Goal: Task Accomplishment & Management: Manage account settings

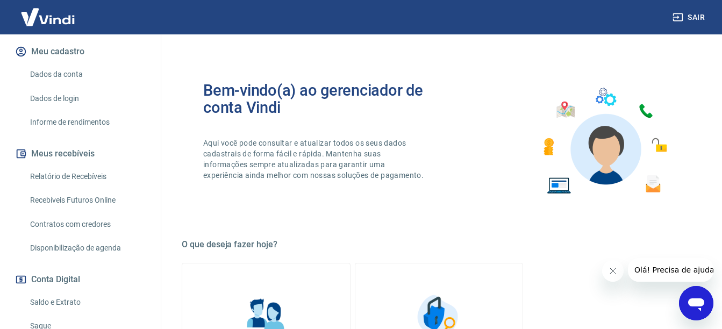
scroll to position [215, 0]
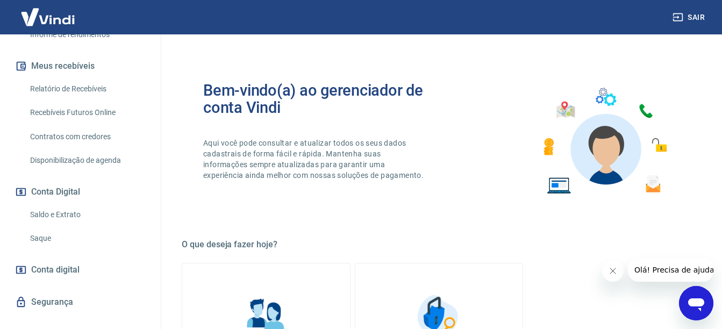
click at [59, 212] on link "Saldo e Extrato" at bounding box center [87, 215] width 122 height 22
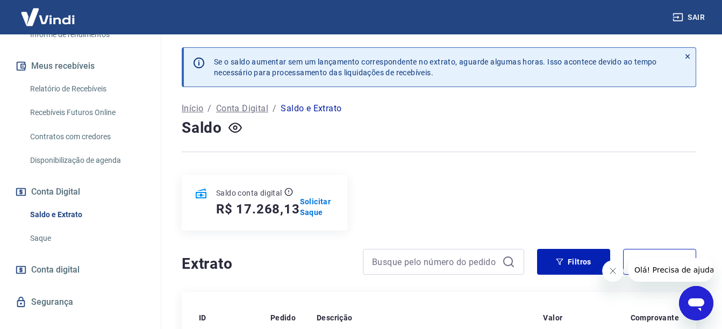
click at [69, 83] on link "Relatório de Recebíveis" at bounding box center [87, 89] width 122 height 22
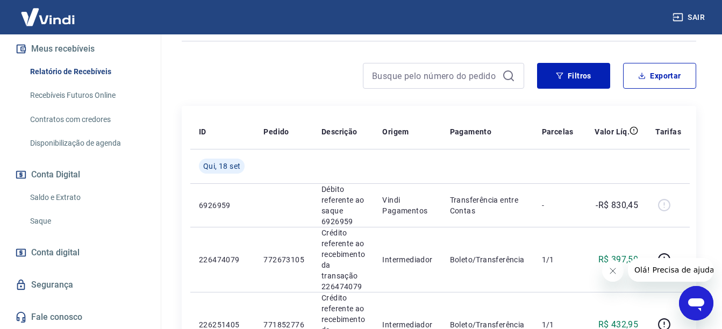
scroll to position [161, 0]
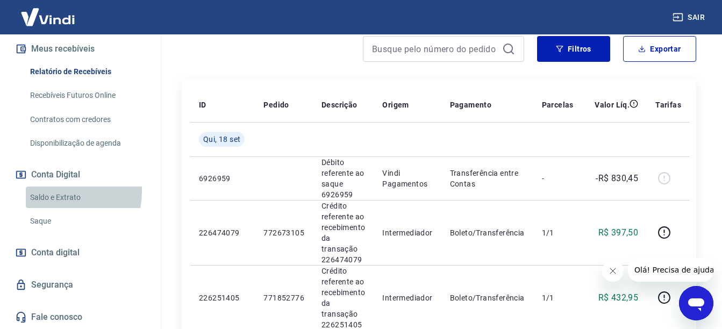
click at [55, 191] on link "Saldo e Extrato" at bounding box center [87, 197] width 122 height 22
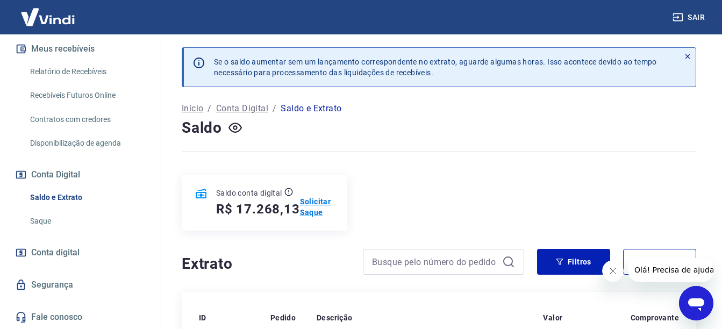
click at [323, 207] on p "Solicitar Saque" at bounding box center [317, 206] width 35 height 21
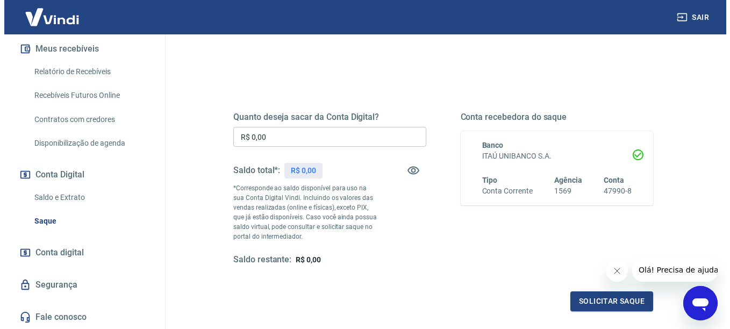
scroll to position [107, 0]
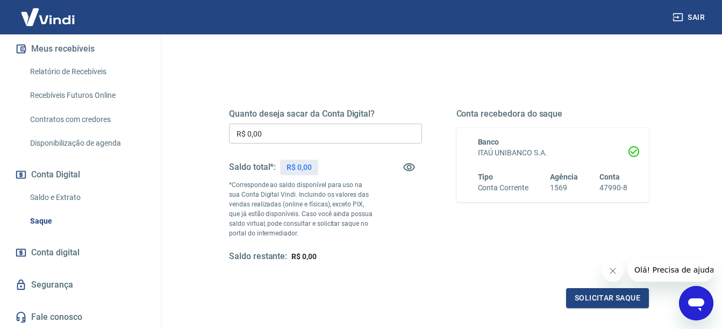
click at [313, 140] on input "R$ 0,00" at bounding box center [325, 134] width 193 height 20
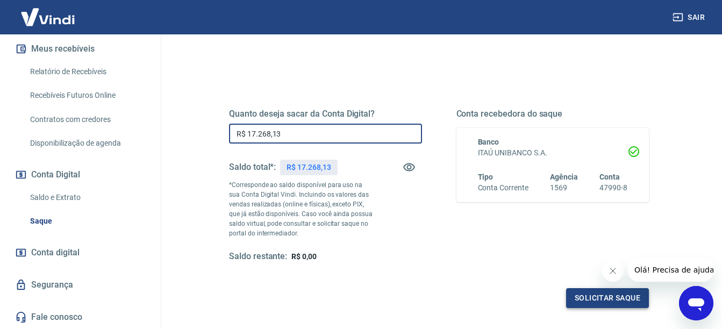
type input "R$ 17.268,13"
click at [603, 300] on button "Solicitar saque" at bounding box center [607, 298] width 83 height 20
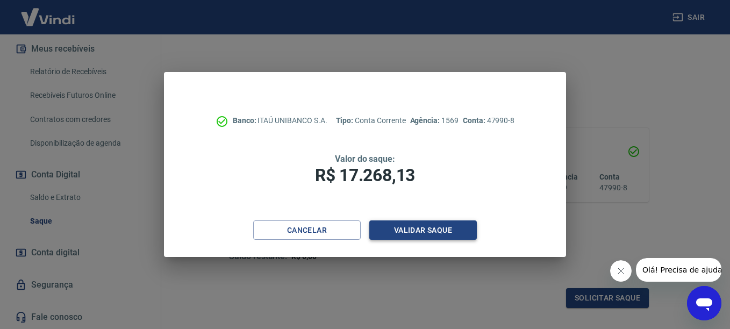
click at [416, 229] on button "Validar saque" at bounding box center [422, 230] width 107 height 20
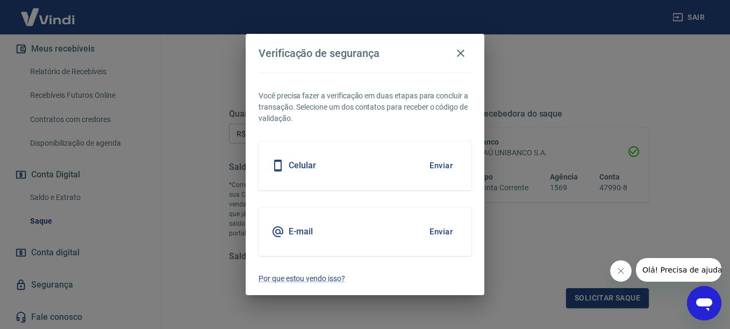
click at [447, 232] on button "Enviar" at bounding box center [441, 231] width 35 height 23
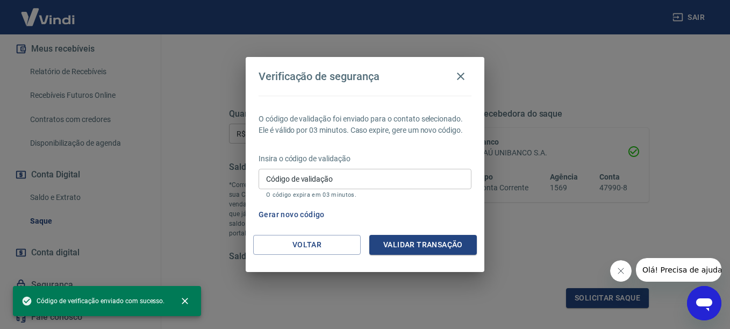
click at [358, 181] on input "Código de validação" at bounding box center [365, 179] width 213 height 20
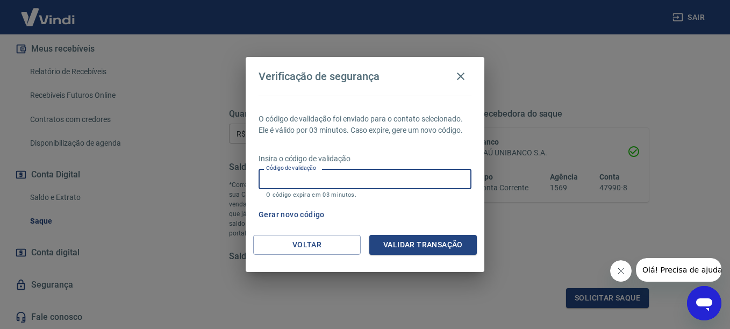
paste input "848444"
type input "848444"
click at [421, 245] on button "Validar transação" at bounding box center [422, 245] width 107 height 20
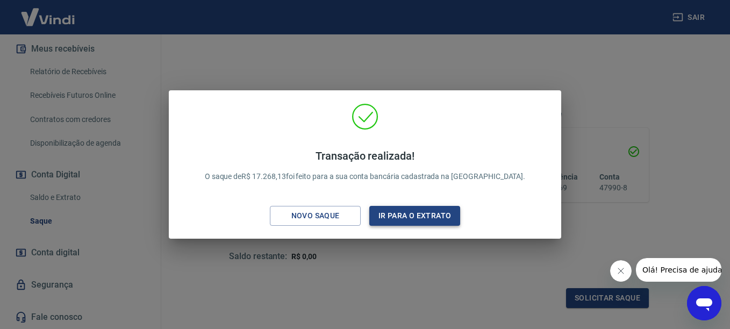
click at [415, 213] on button "Ir para o extrato" at bounding box center [414, 216] width 91 height 20
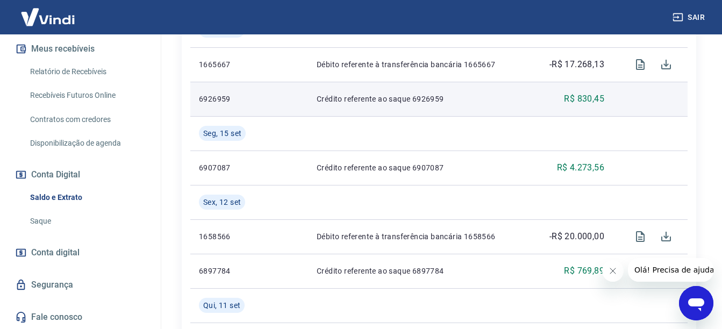
scroll to position [322, 0]
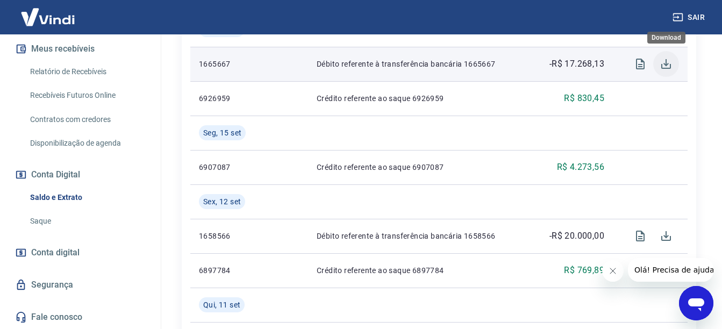
click at [666, 62] on icon "Download" at bounding box center [666, 64] width 10 height 10
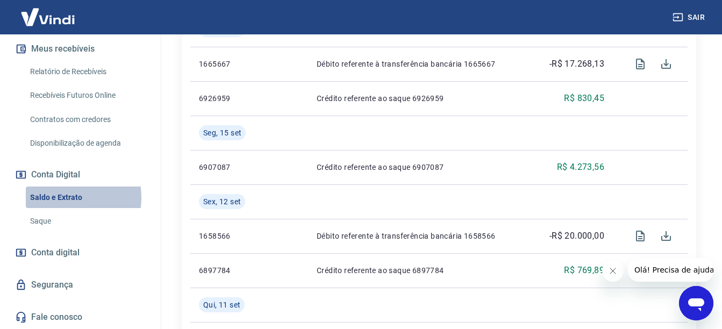
click at [56, 197] on link "Saldo e Extrato" at bounding box center [87, 197] width 122 height 22
